Goal: Task Accomplishment & Management: Use online tool/utility

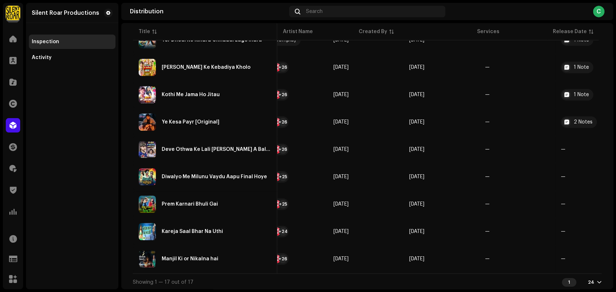
scroll to position [334, 0]
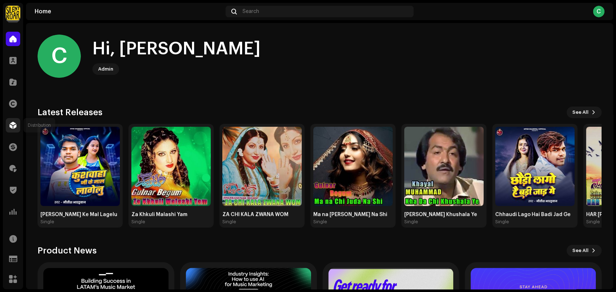
click at [13, 130] on div at bounding box center [13, 125] width 14 height 14
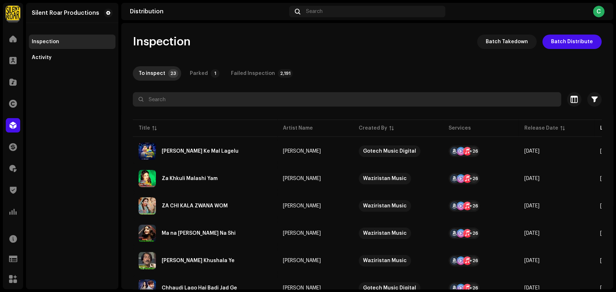
click at [206, 100] on input "text" at bounding box center [347, 99] width 428 height 14
paste input "Diwalyo Me Milunu Vaydu Aapu Final Hoye"
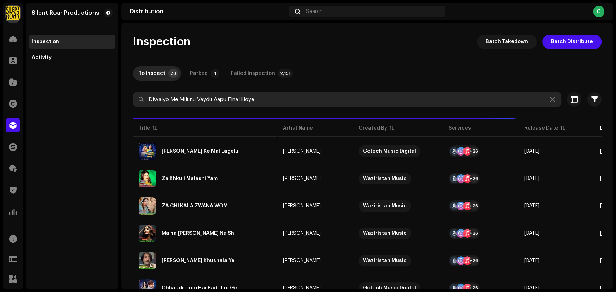
type input "Diwalyo Me Milunu Vaydu Aapu Final Hoye"
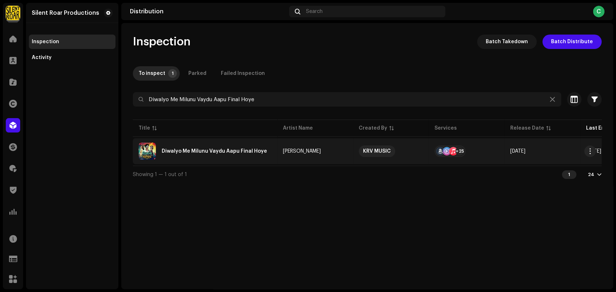
click at [246, 149] on div "Diwalyo Me Milunu Vaydu Aapu Final Hoye" at bounding box center [214, 151] width 105 height 5
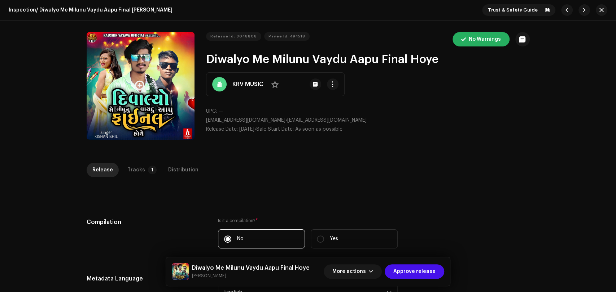
click at [159, 116] on button "Zoom Image" at bounding box center [141, 86] width 108 height 108
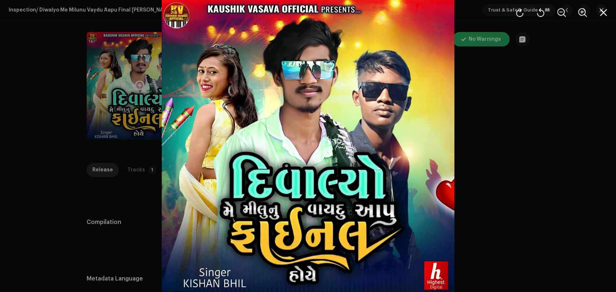
click at [496, 132] on div at bounding box center [308, 146] width 616 height 292
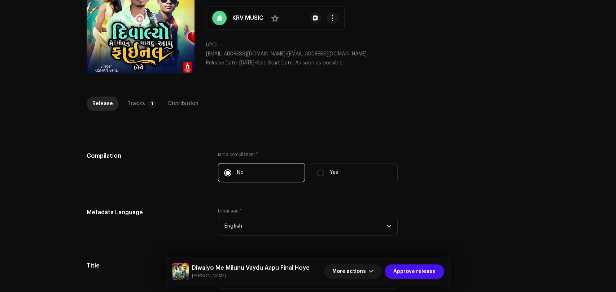
scroll to position [26, 0]
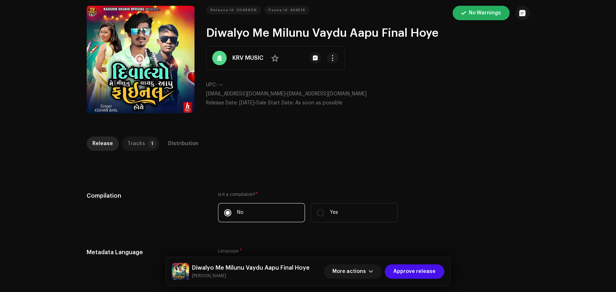
click at [141, 142] on p-tab "Tracks 1" at bounding box center [141, 144] width 38 height 14
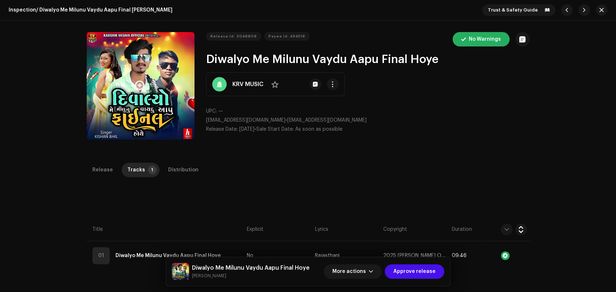
scroll to position [80, 0]
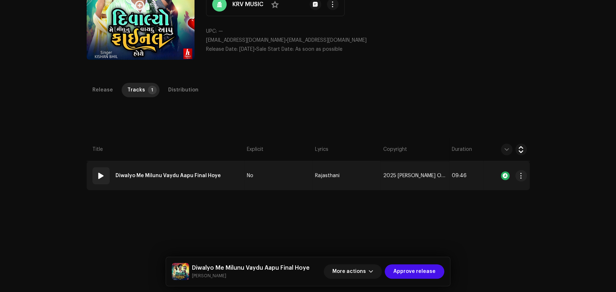
click at [234, 178] on td "01 Diwalyo Me Milunu Vaydu Aapu Final [PERSON_NAME]" at bounding box center [165, 176] width 157 height 29
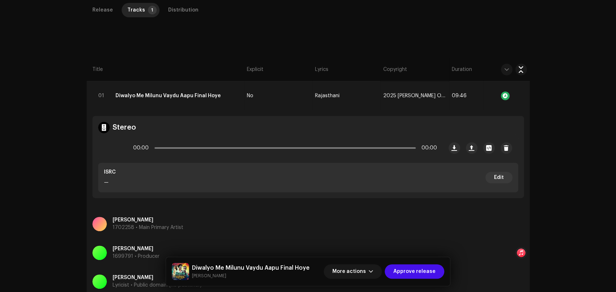
scroll to position [240, 0]
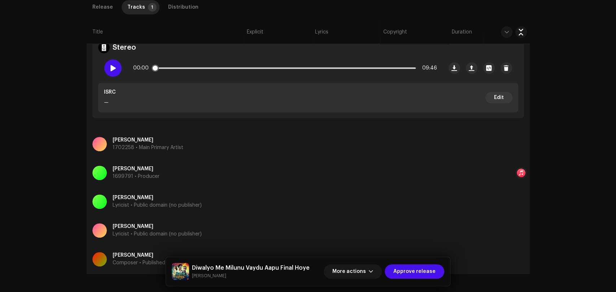
click at [110, 67] on span at bounding box center [113, 68] width 6 height 6
click at [231, 67] on p-slider at bounding box center [284, 67] width 261 height 1
click at [110, 69] on span at bounding box center [113, 68] width 6 height 6
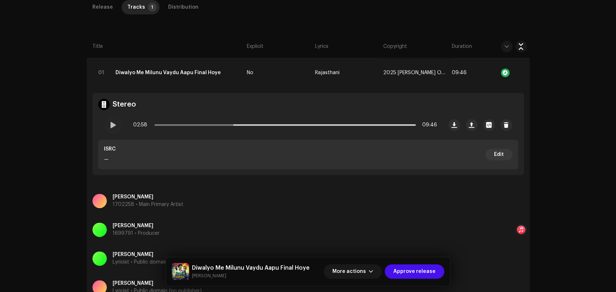
scroll to position [120, 0]
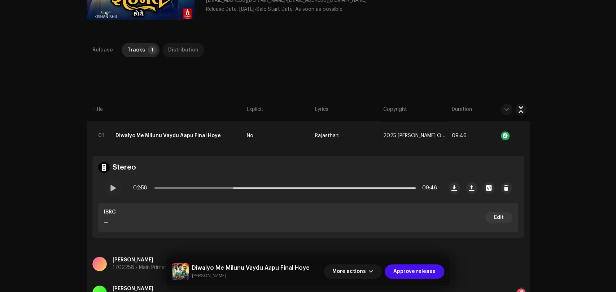
click at [184, 53] on div "Distribution" at bounding box center [183, 50] width 30 height 14
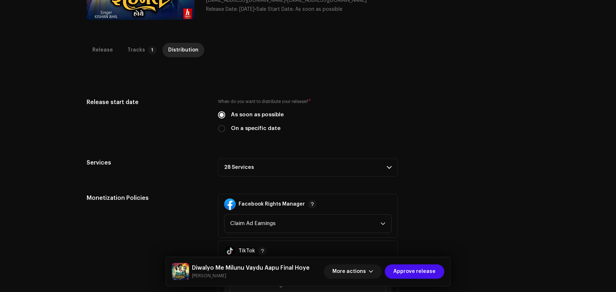
scroll to position [200, 0]
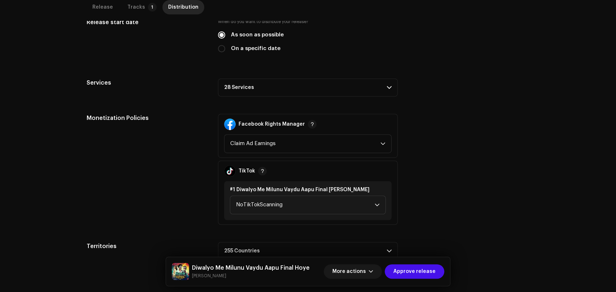
click at [263, 87] on p-accordion-header "28 Services" at bounding box center [308, 88] width 180 height 18
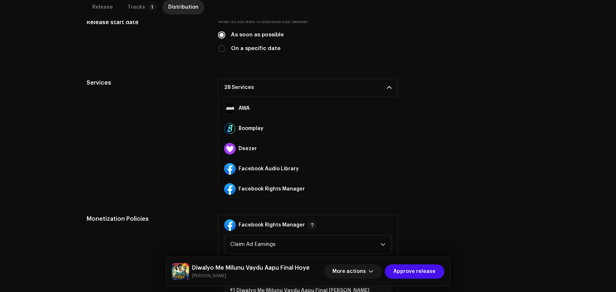
scroll to position [80, 0]
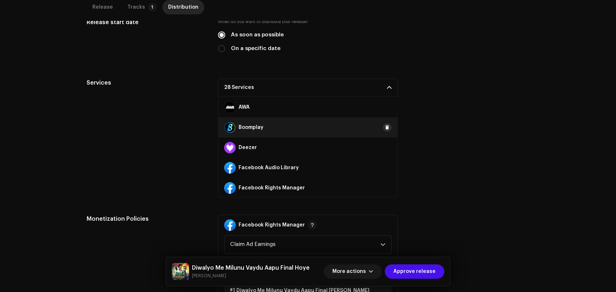
click at [385, 127] on span at bounding box center [387, 128] width 4 height 6
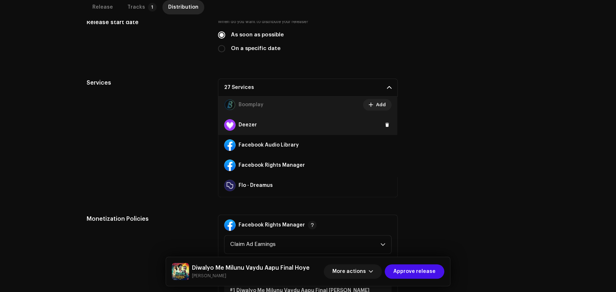
scroll to position [120, 0]
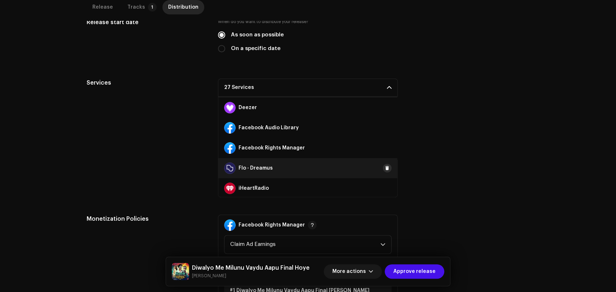
click at [385, 167] on span at bounding box center [387, 169] width 4 height 6
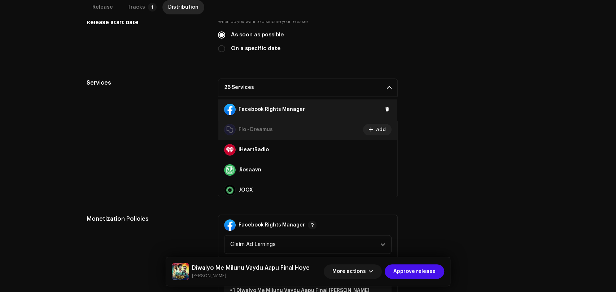
scroll to position [160, 0]
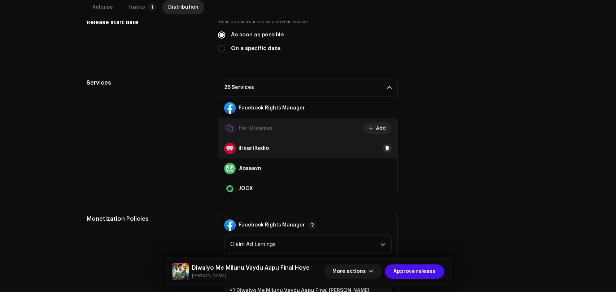
click at [385, 148] on span at bounding box center [387, 149] width 4 height 6
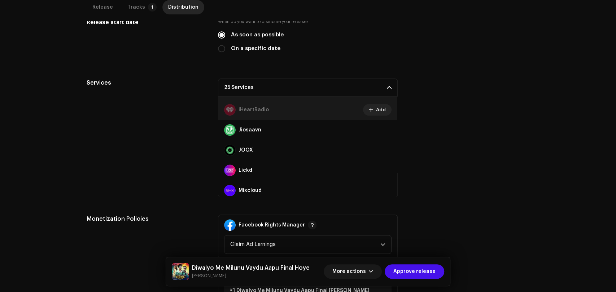
scroll to position [200, 0]
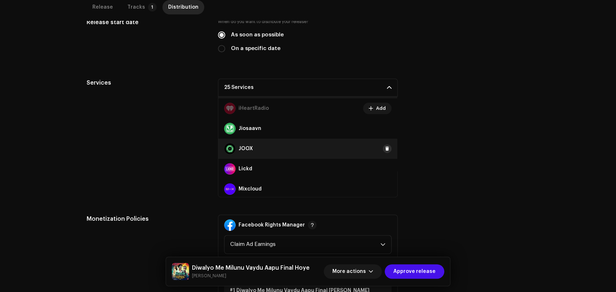
click at [385, 148] on span at bounding box center [387, 149] width 4 height 6
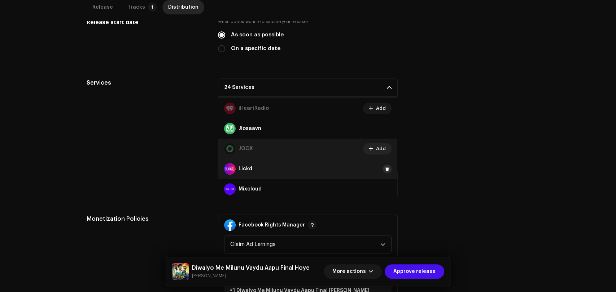
click at [385, 168] on span at bounding box center [387, 169] width 4 height 6
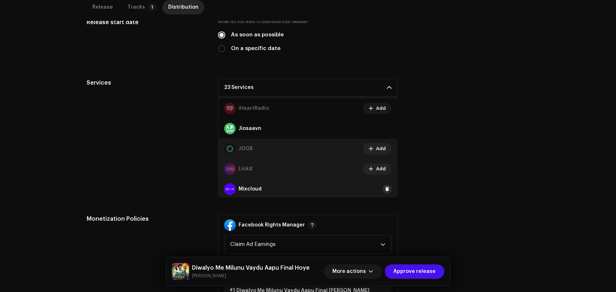
click at [385, 188] on span at bounding box center [387, 189] width 4 height 6
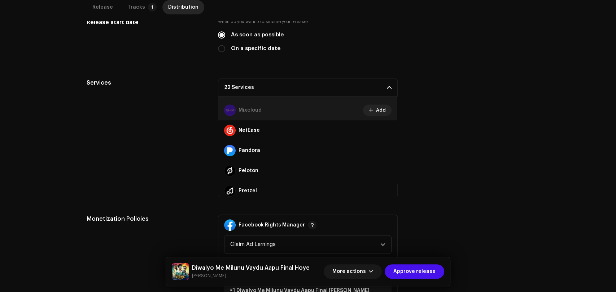
scroll to position [280, 0]
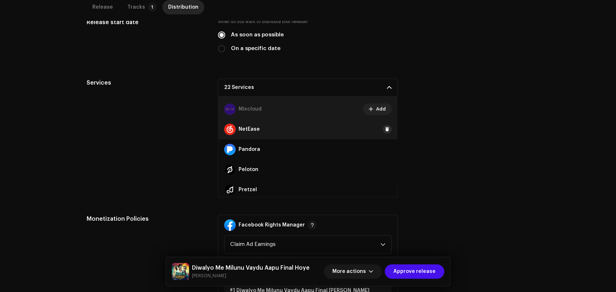
click at [383, 129] on button at bounding box center [387, 129] width 9 height 9
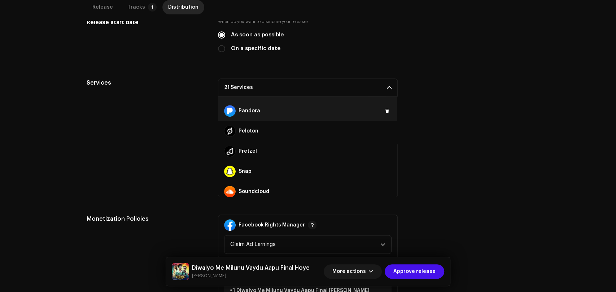
scroll to position [320, 0]
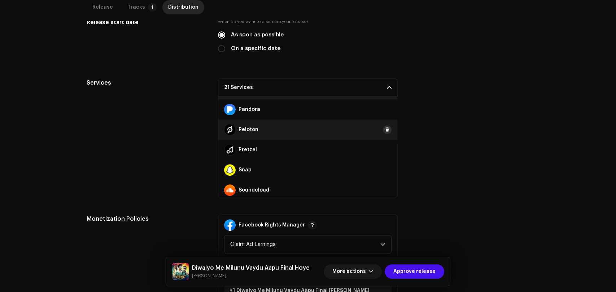
click at [385, 131] on span at bounding box center [387, 130] width 4 height 6
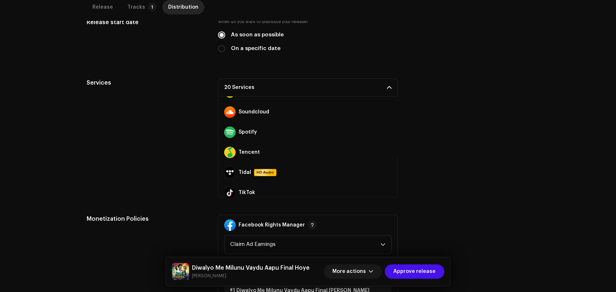
scroll to position [401, 0]
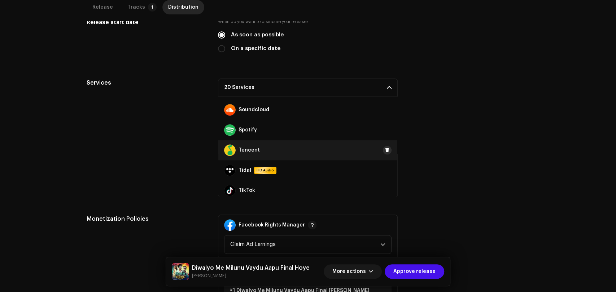
click at [385, 149] on span at bounding box center [387, 150] width 4 height 6
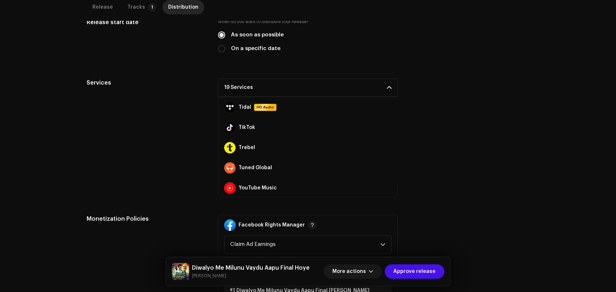
scroll to position [464, 0]
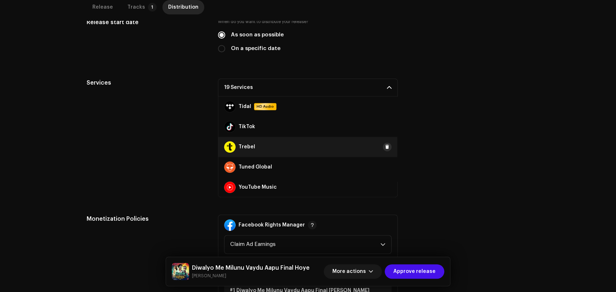
click at [385, 146] on span at bounding box center [387, 147] width 4 height 6
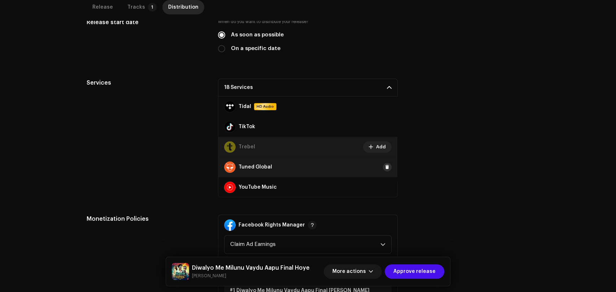
click at [385, 168] on span at bounding box center [387, 167] width 4 height 6
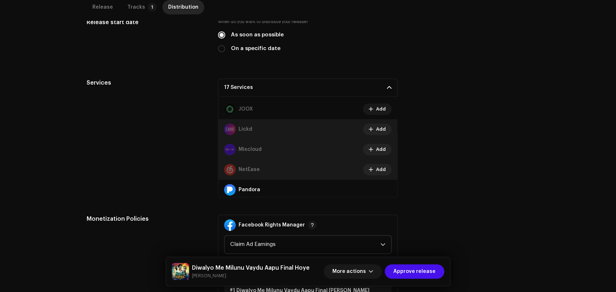
scroll to position [224, 0]
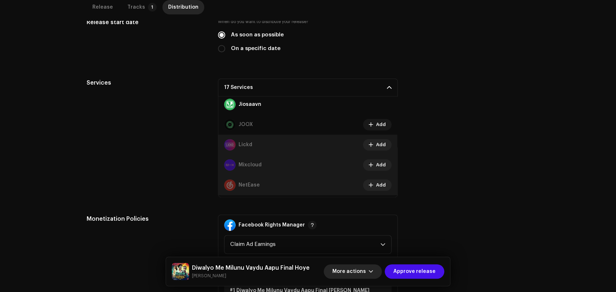
click at [358, 263] on span "More actions" at bounding box center [349, 272] width 34 height 14
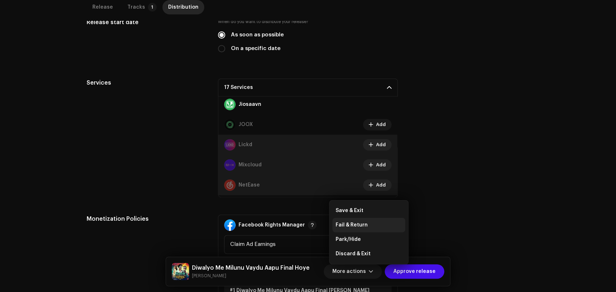
click at [360, 227] on span "Fail & Return" at bounding box center [351, 225] width 32 height 6
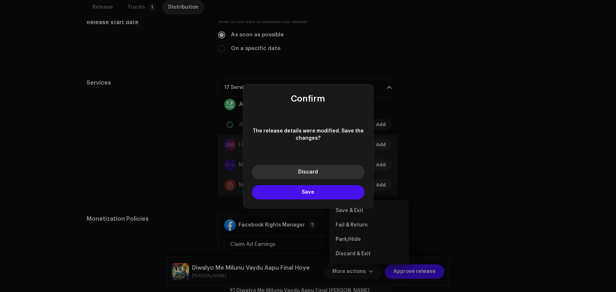
click at [321, 174] on button "Discard" at bounding box center [308, 172] width 113 height 14
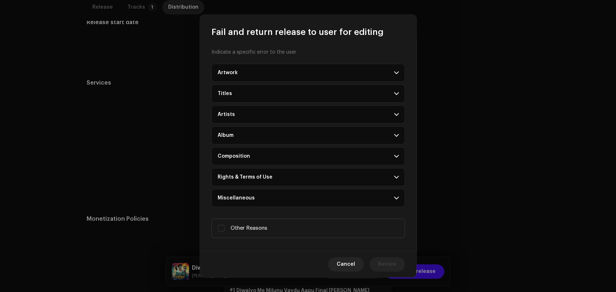
scroll to position [6, 0]
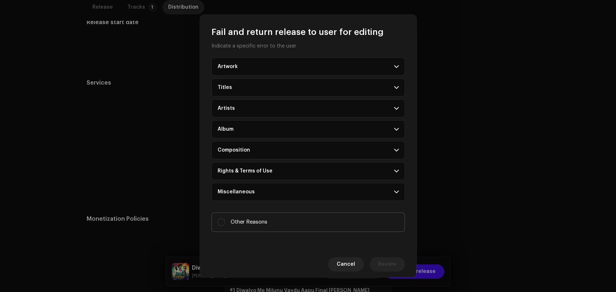
click at [273, 222] on label "Other Reasons" at bounding box center [307, 222] width 193 height 19
click at [225, 222] on input "Other Reasons" at bounding box center [220, 222] width 7 height 7
checkbox input "true"
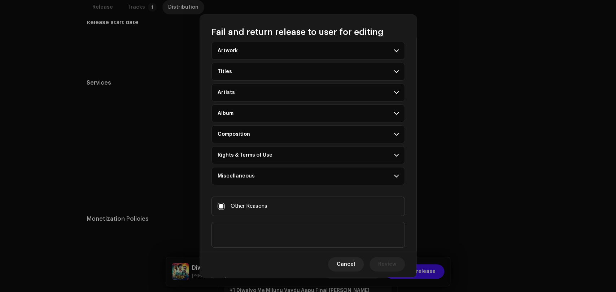
scroll to position [39, 0]
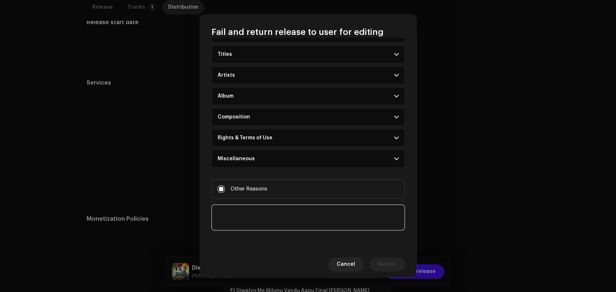
click at [251, 216] on textarea at bounding box center [307, 218] width 193 height 26
type textarea "Select all stores."
click at [380, 259] on span "Review" at bounding box center [387, 264] width 18 height 14
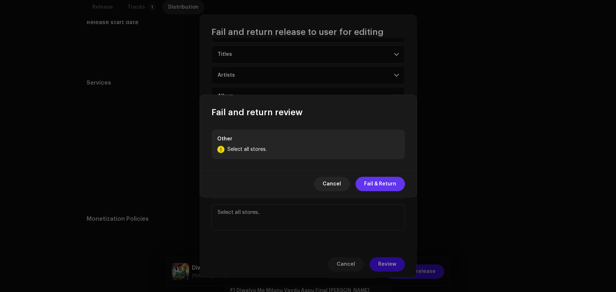
click at [388, 177] on span "Fail & Return" at bounding box center [380, 184] width 32 height 14
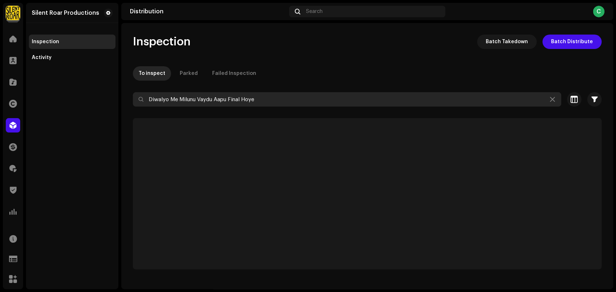
drag, startPoint x: 266, startPoint y: 100, endPoint x: 129, endPoint y: 96, distance: 137.8
click at [147, 97] on input "Diwalyo Me Milunu Vaydu Aapu Final Hoye" at bounding box center [347, 99] width 428 height 14
paste input "Prem Karnari Bhuli Gai"
type input "Prem Karnari Bhuli Gai"
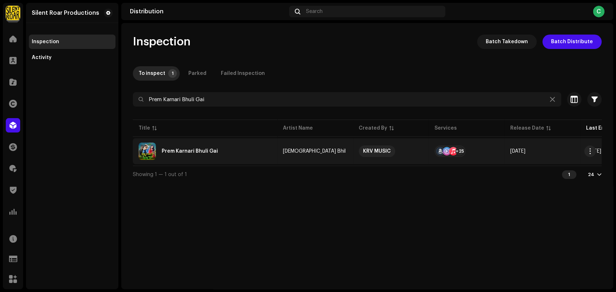
click at [207, 151] on div "Prem Karnari Bhuli Gai" at bounding box center [190, 151] width 56 height 5
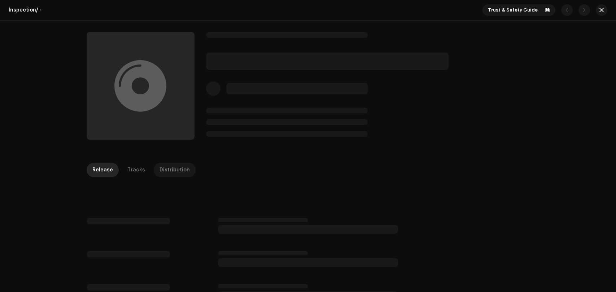
click at [181, 169] on div "Distribution" at bounding box center [174, 170] width 30 height 14
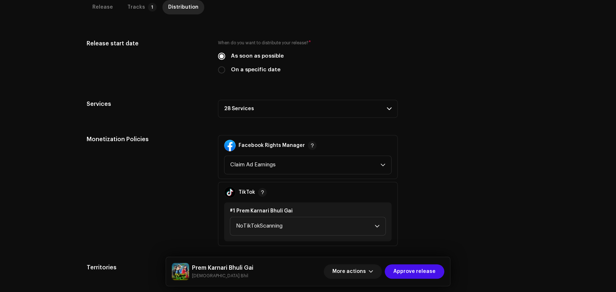
scroll to position [147, 0]
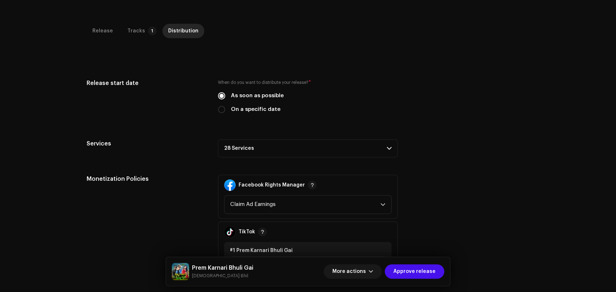
click at [273, 142] on p-accordion-header "28 Services" at bounding box center [308, 149] width 180 height 18
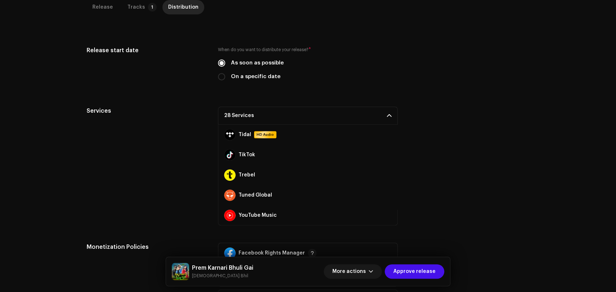
scroll to position [268, 0]
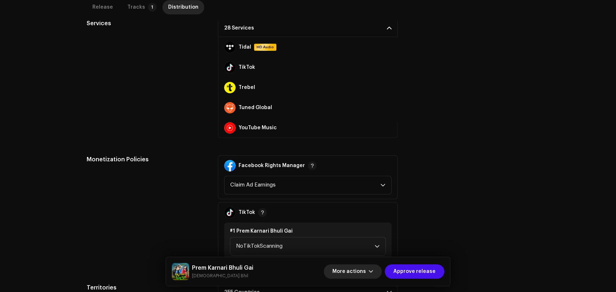
click at [359, 263] on span "More actions" at bounding box center [349, 272] width 34 height 14
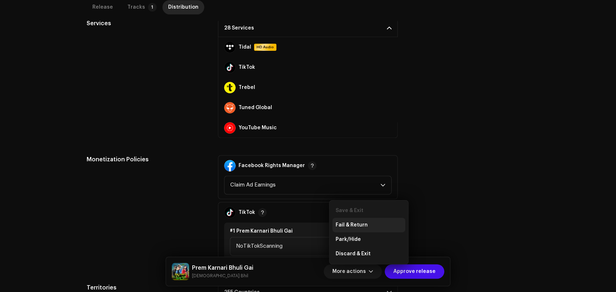
click at [355, 225] on span "Fail & Return" at bounding box center [351, 225] width 32 height 6
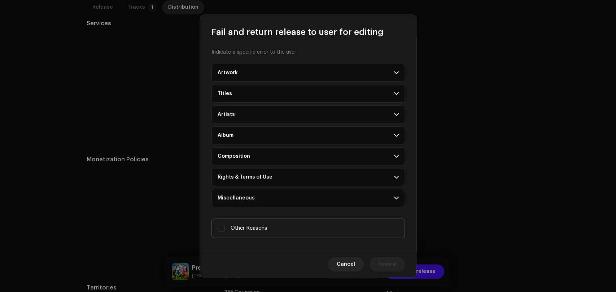
click at [249, 230] on span "Other Reasons" at bounding box center [248, 229] width 37 height 8
click at [225, 230] on input "Other Reasons" at bounding box center [220, 228] width 7 height 7
checkbox input "true"
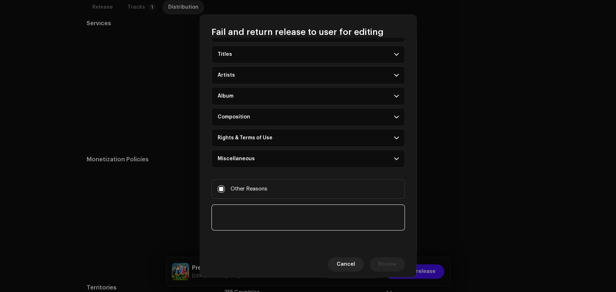
click at [255, 217] on textarea at bounding box center [307, 218] width 193 height 26
type textarea "Select all stores."
click at [382, 263] on span "Review" at bounding box center [387, 264] width 18 height 14
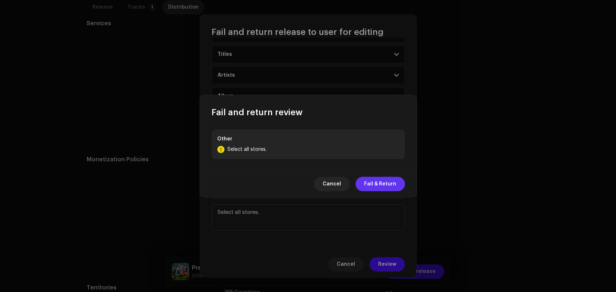
click at [380, 186] on span "Fail & Return" at bounding box center [380, 184] width 32 height 14
